Goal: Information Seeking & Learning: Learn about a topic

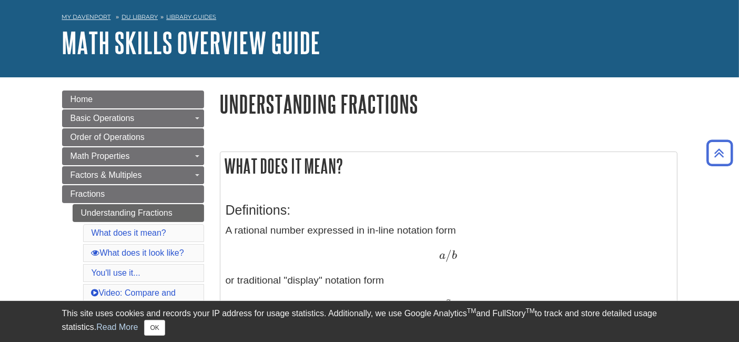
scroll to position [37, 0]
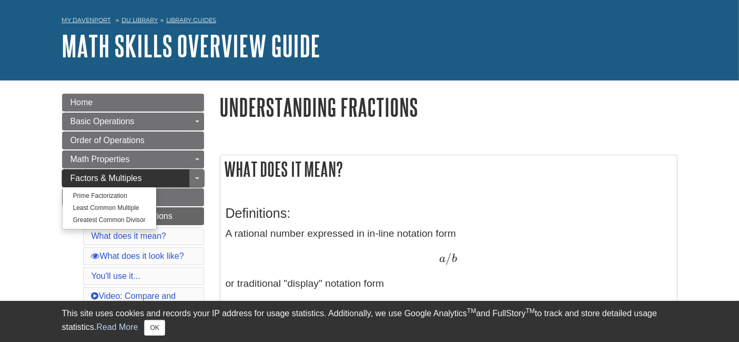
click at [100, 174] on span "Factors & Multiples" at bounding box center [106, 178] width 72 height 9
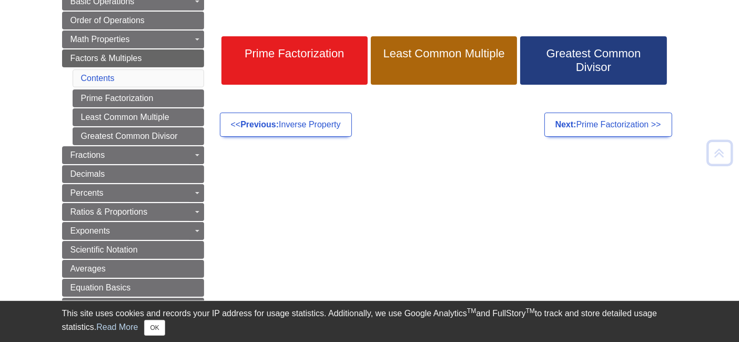
scroll to position [159, 0]
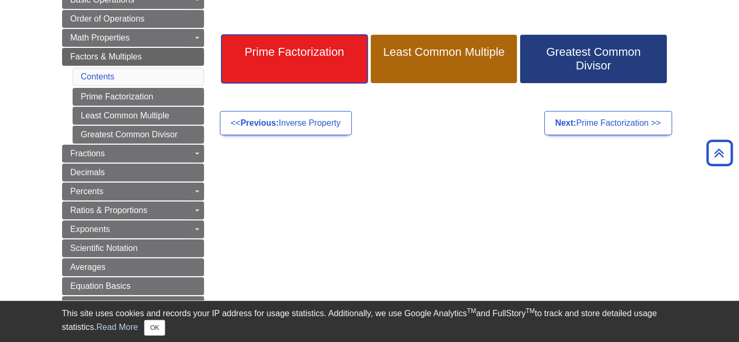
click at [270, 63] on link "Prime Factorization" at bounding box center [294, 59] width 146 height 48
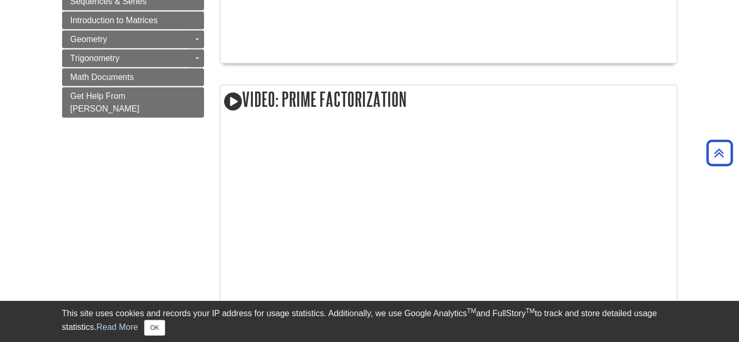
scroll to position [806, 0]
